Goal: Task Accomplishment & Management: Manage account settings

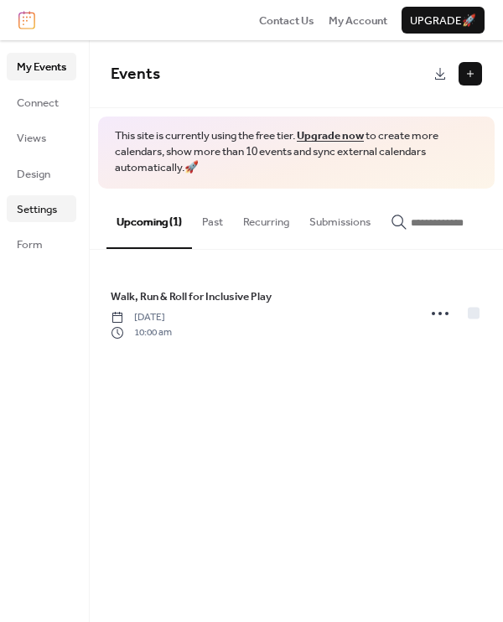
click at [44, 213] on span "Settings" at bounding box center [37, 209] width 40 height 17
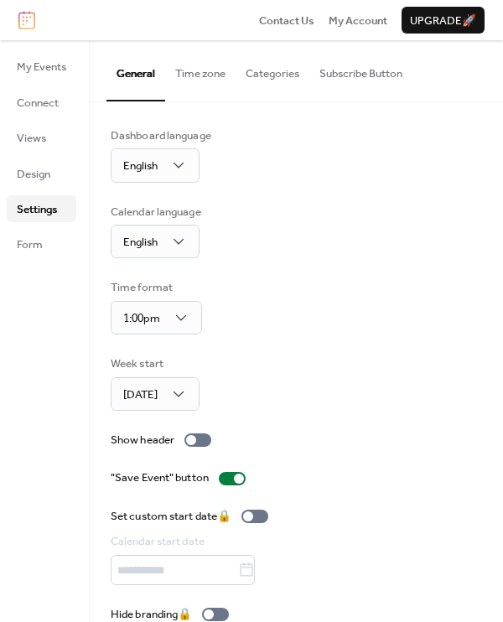
click at [195, 81] on button "Time zone" at bounding box center [200, 69] width 70 height 59
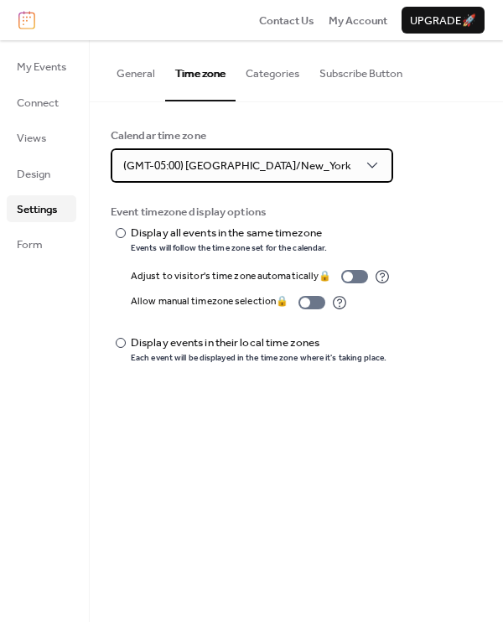
click at [225, 173] on span "(GMT-05:00) [GEOGRAPHIC_DATA]/New_York" at bounding box center [237, 166] width 228 height 22
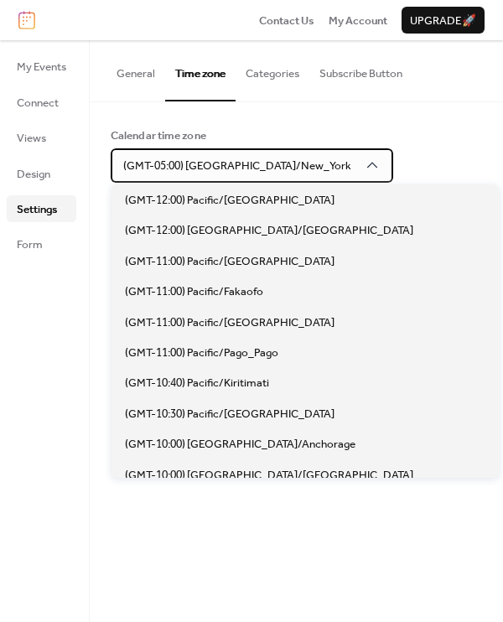
scroll to position [1357, 0]
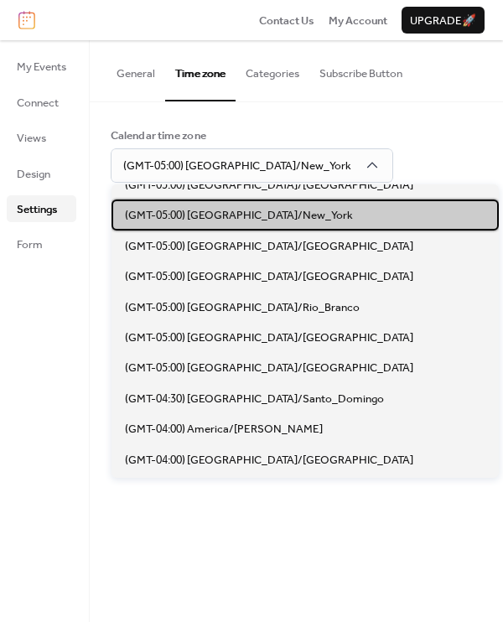
click at [278, 207] on span "(GMT-05:00) [GEOGRAPHIC_DATA]/New_York" at bounding box center [239, 215] width 228 height 17
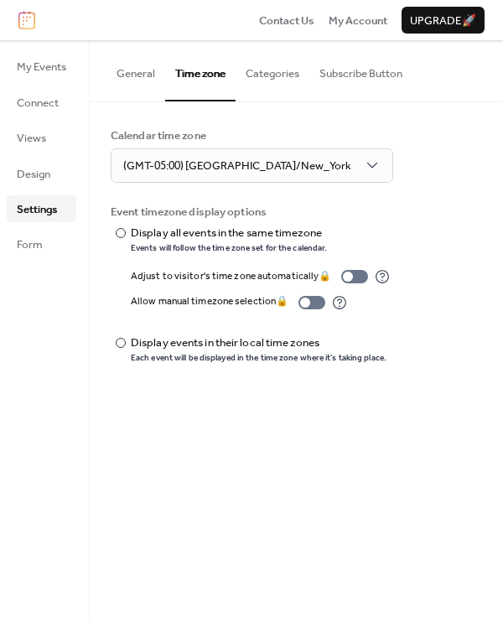
click at [327, 448] on div "General Time zone Categories Subscribe Button Dashboard language English Calend…" at bounding box center [296, 330] width 413 height 581
click at [314, 421] on div "General Time zone Categories Subscribe Button Dashboard language English Calend…" at bounding box center [296, 330] width 413 height 581
